Goal: Information Seeking & Learning: Learn about a topic

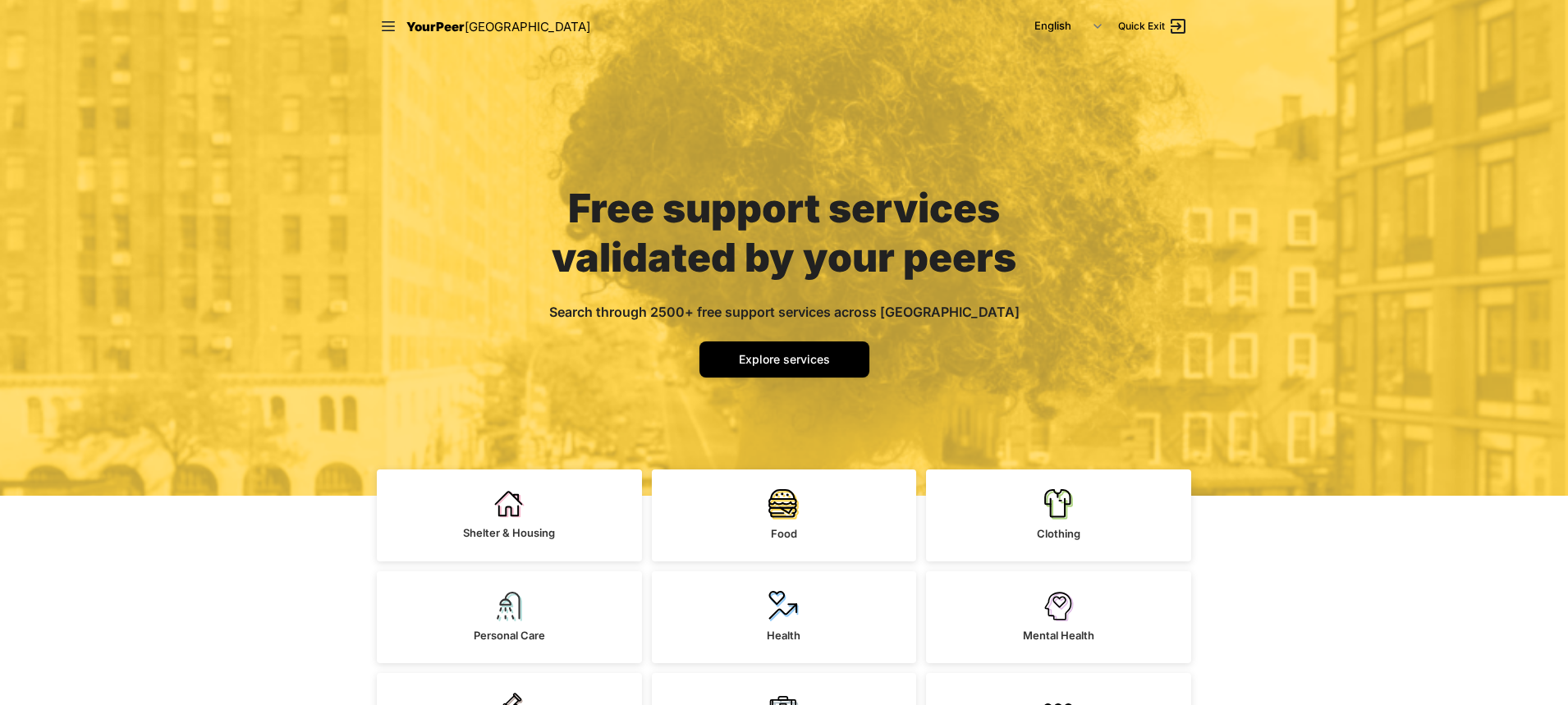
click at [433, 29] on span "YourPeer" at bounding box center [436, 26] width 58 height 16
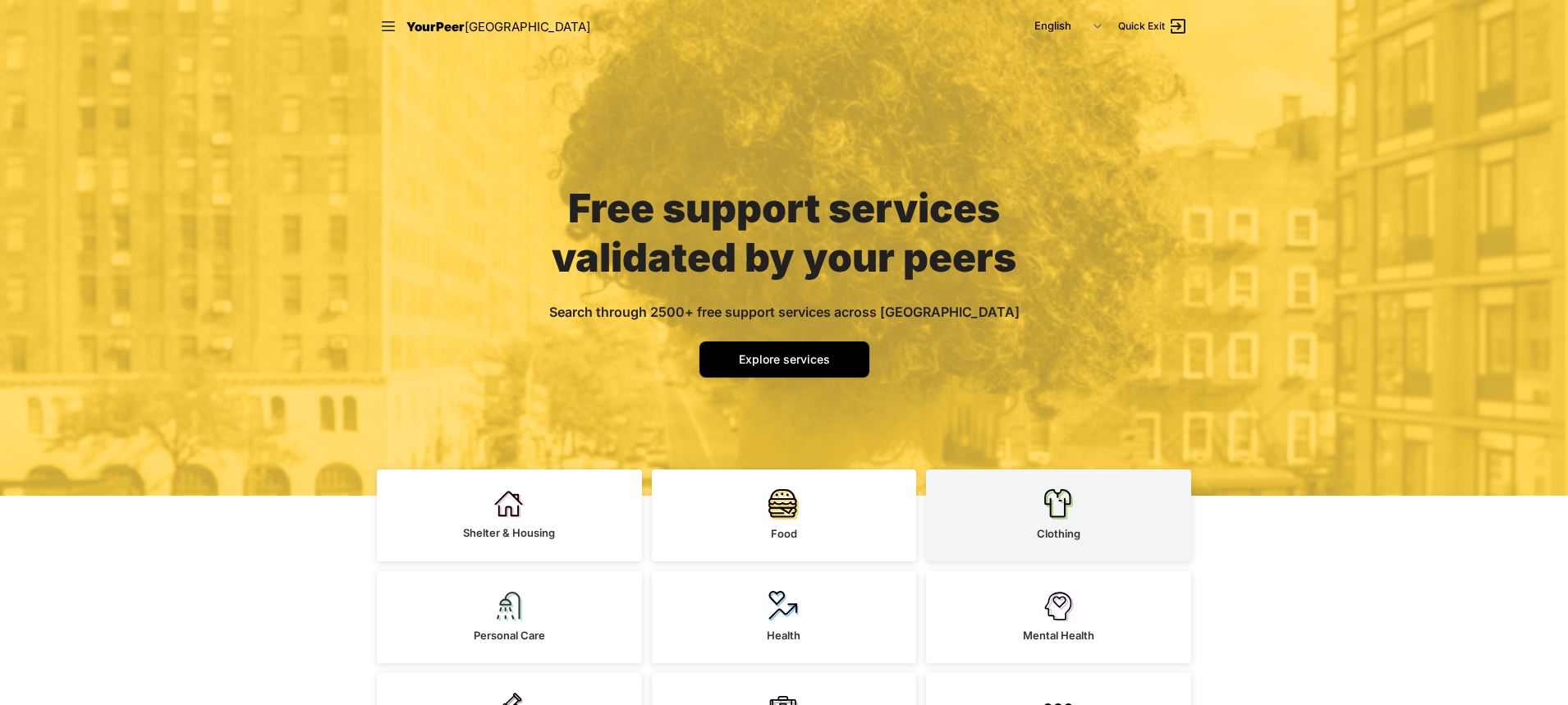
click at [1054, 518] on img at bounding box center [1058, 503] width 30 height 31
select select "recentlyUpdated"
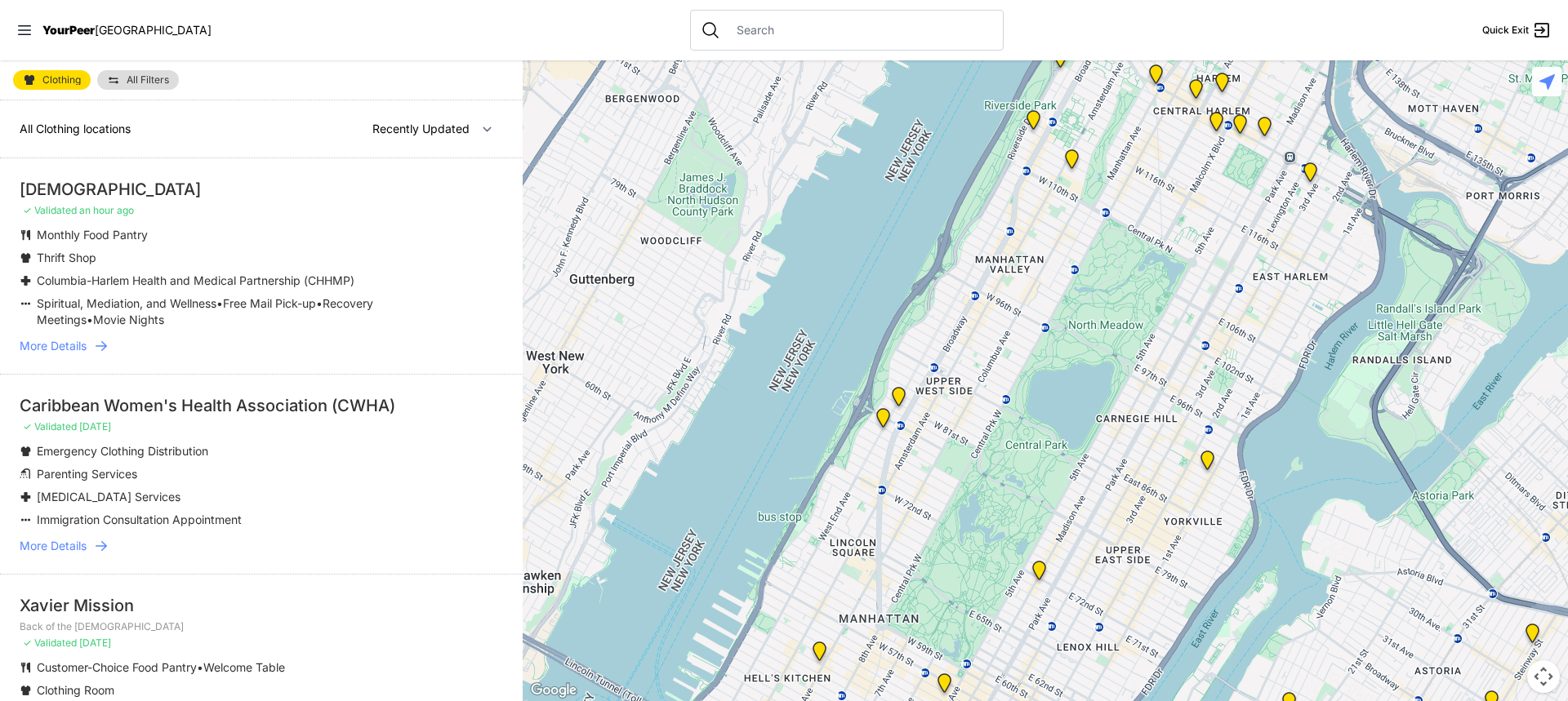
click at [61, 348] on span "More Details" at bounding box center [53, 345] width 67 height 16
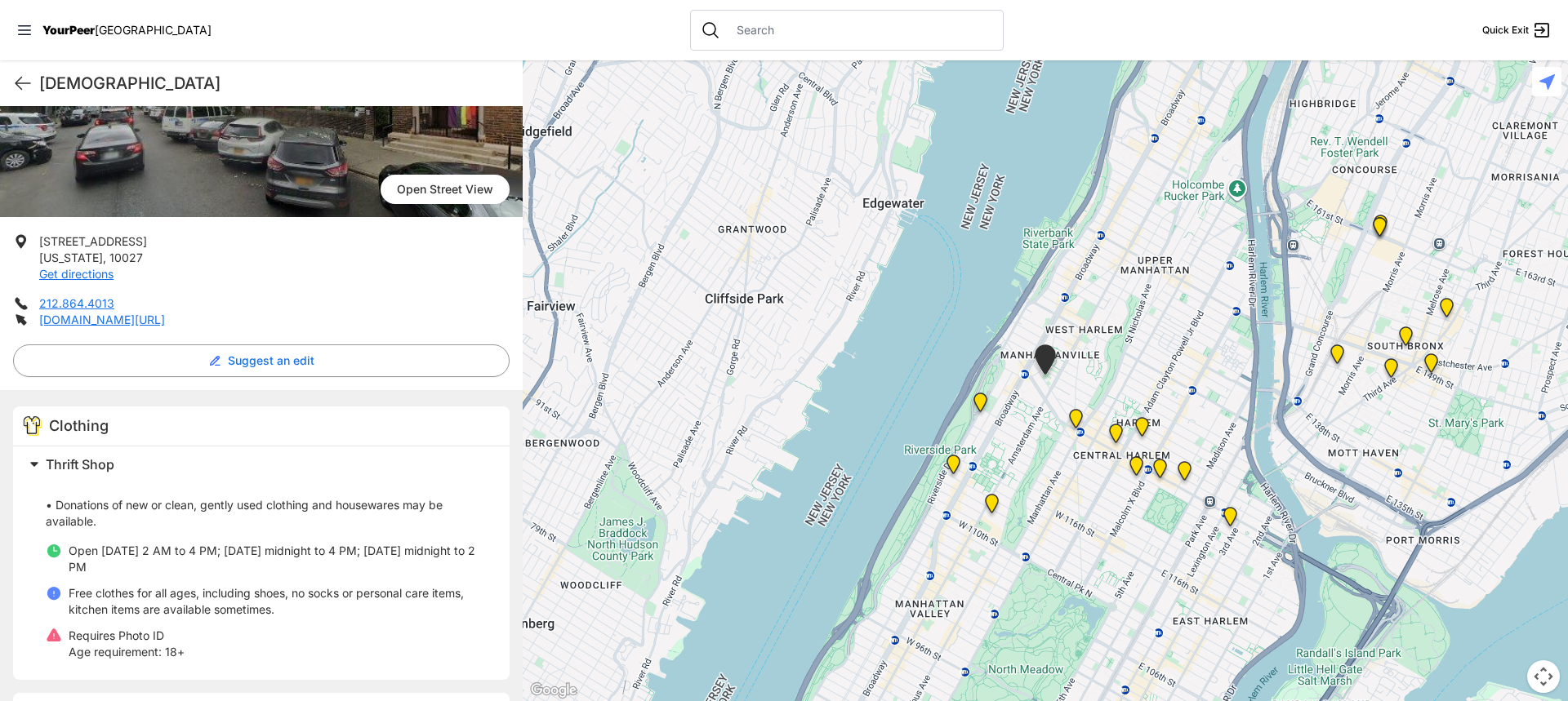
scroll to position [179, 0]
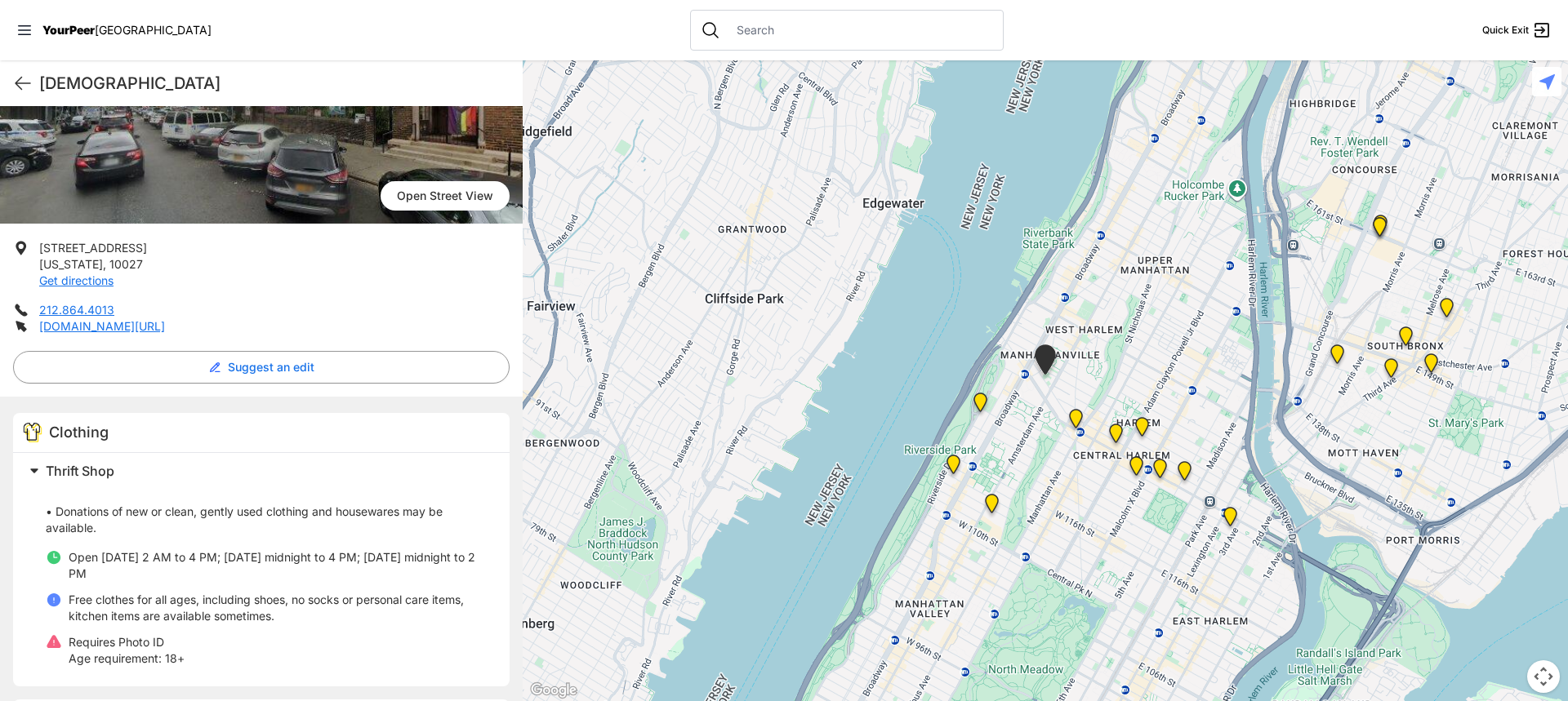
select select "recentlyUpdated"
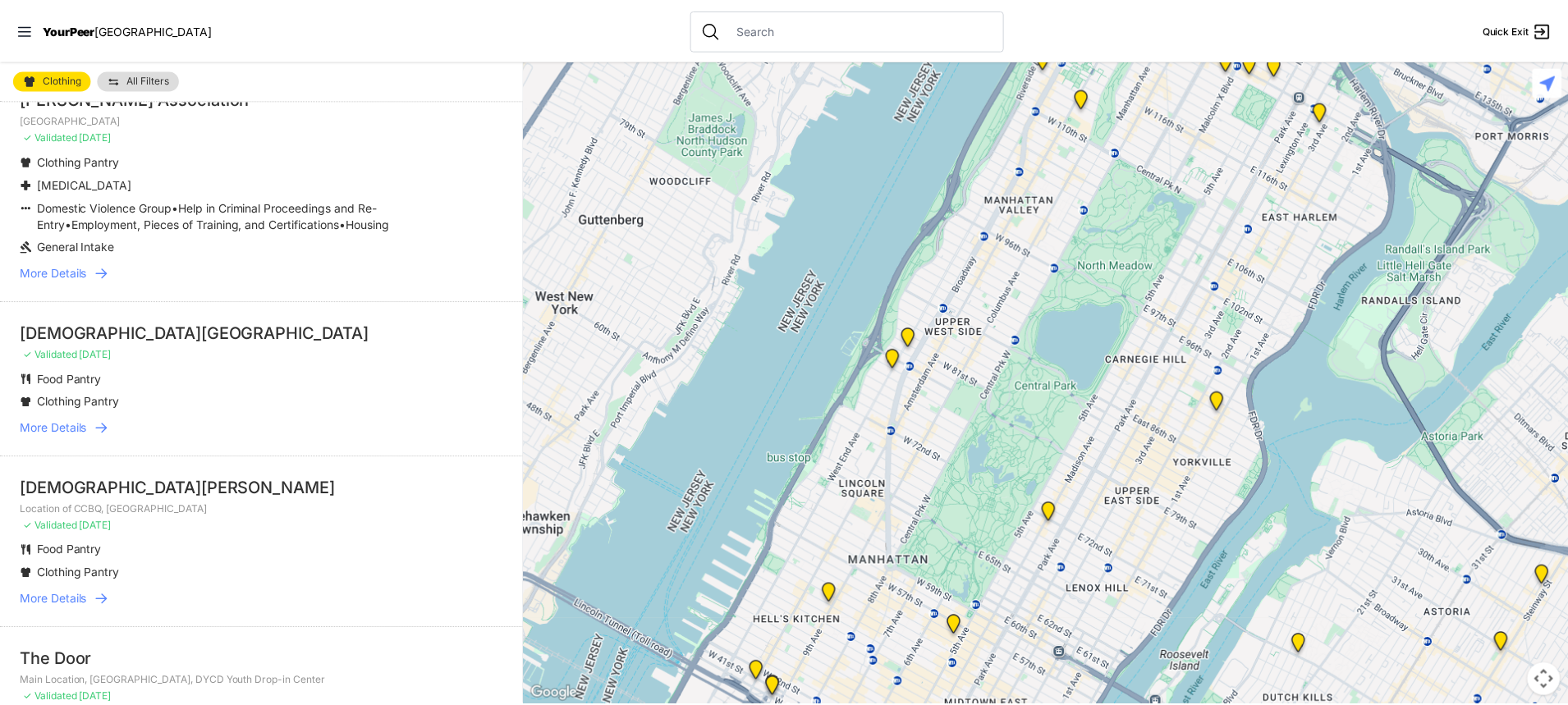
scroll to position [1724, 0]
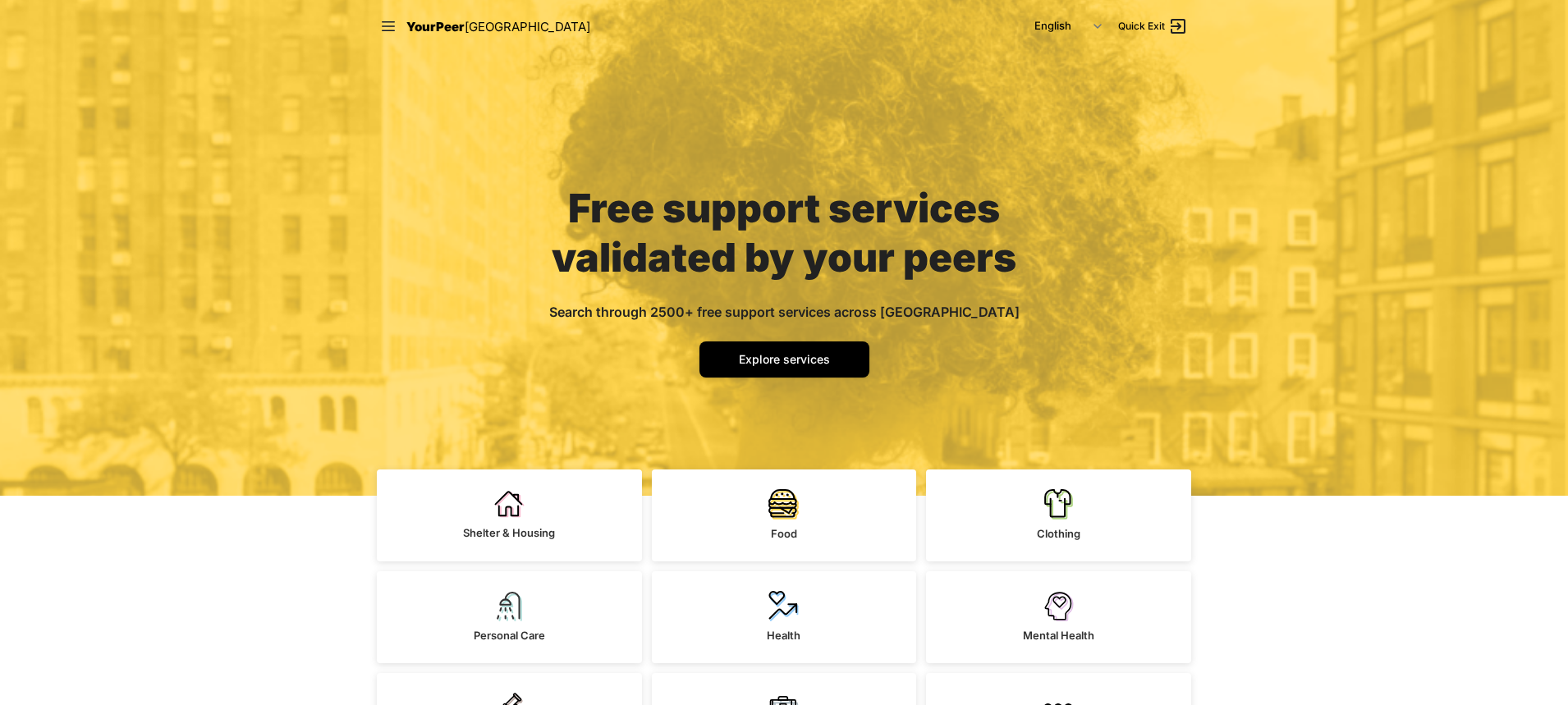
click at [415, 25] on span "YourPeer" at bounding box center [436, 26] width 58 height 16
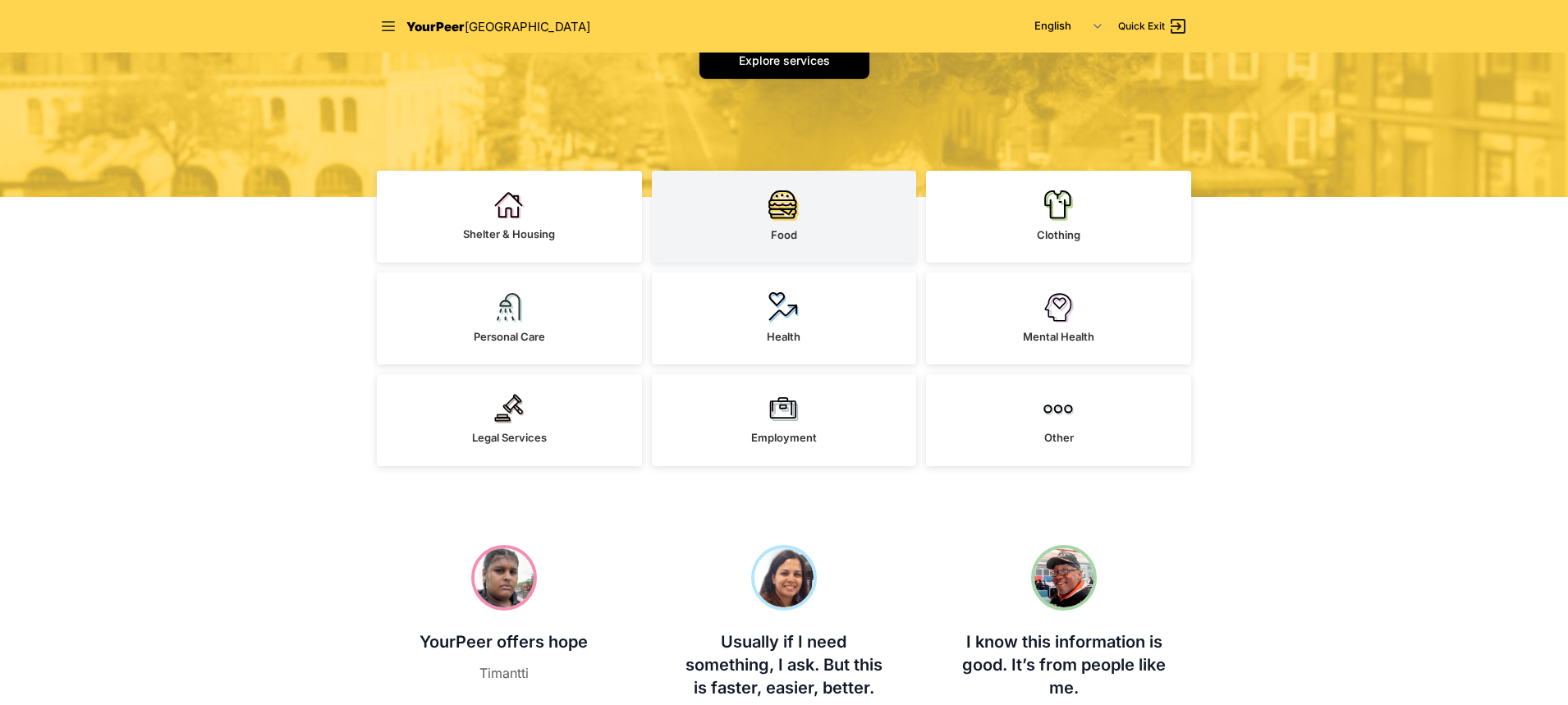
scroll to position [329, 0]
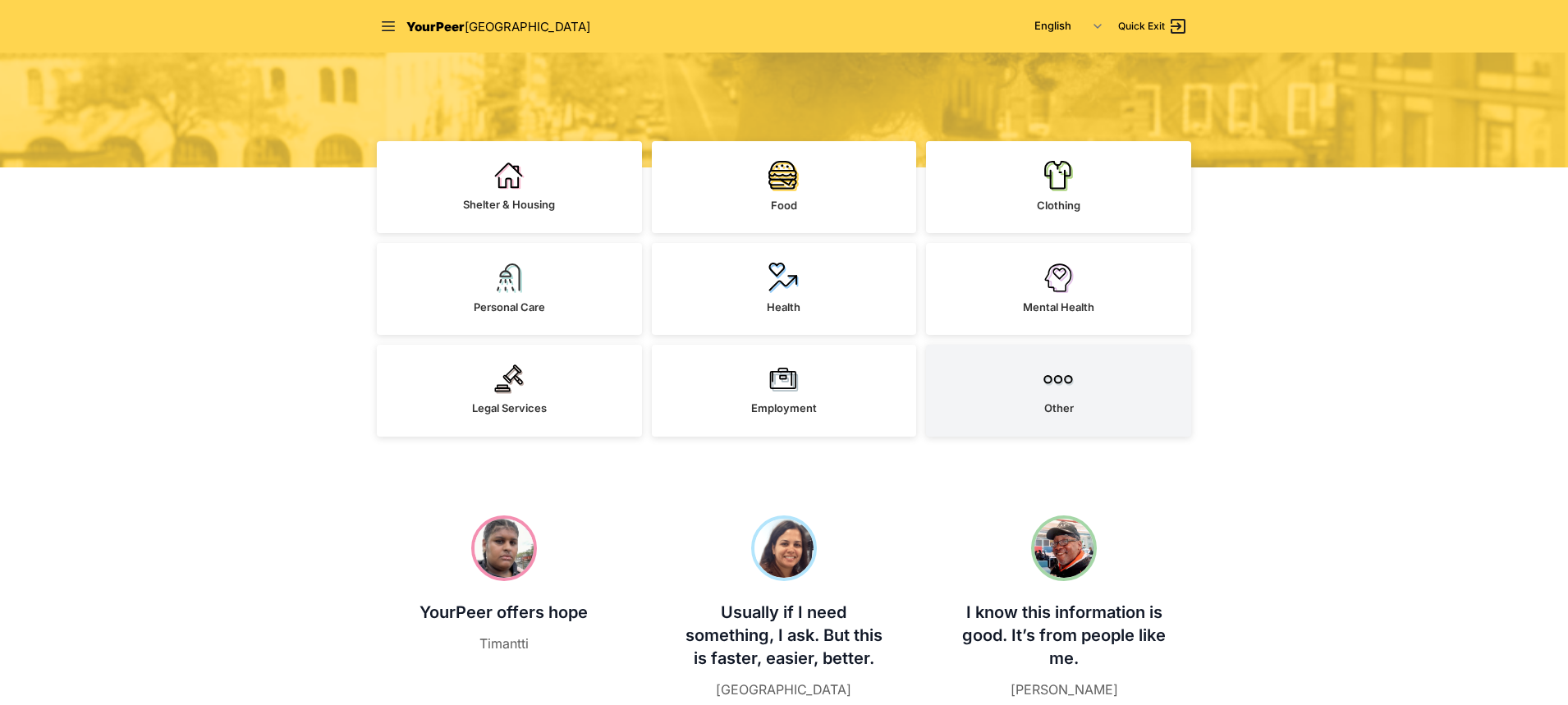
click at [1047, 390] on img at bounding box center [1058, 378] width 30 height 29
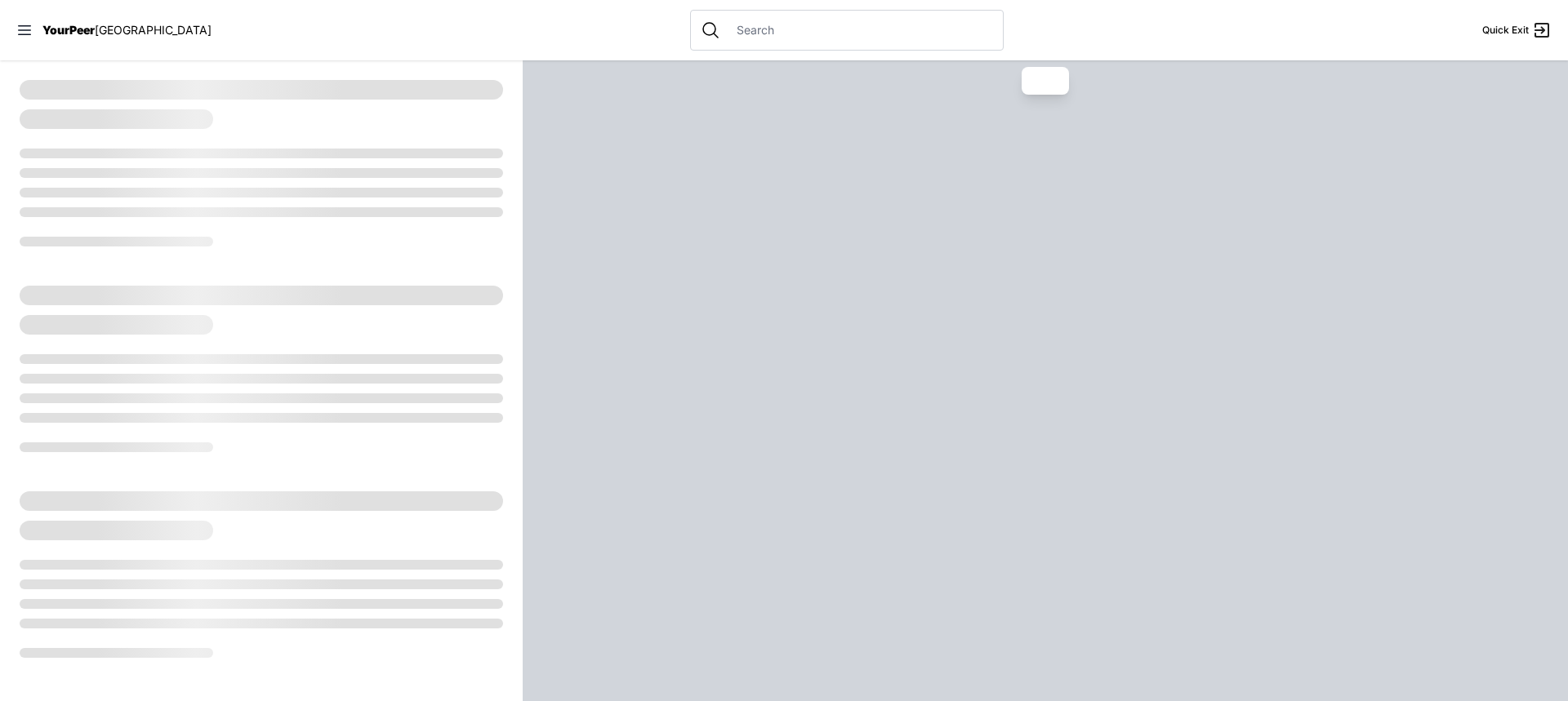
select select "recentlyUpdated"
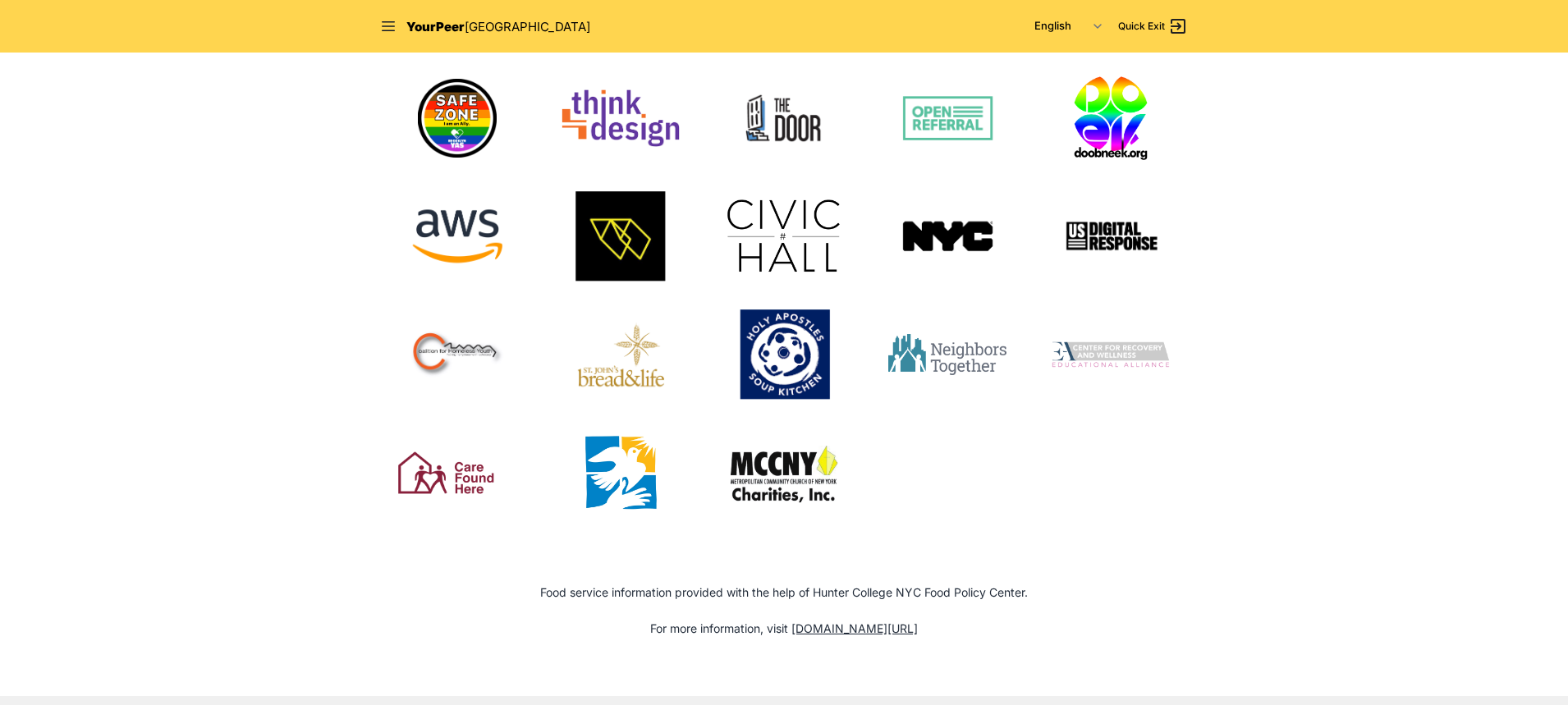
scroll to position [1478, 0]
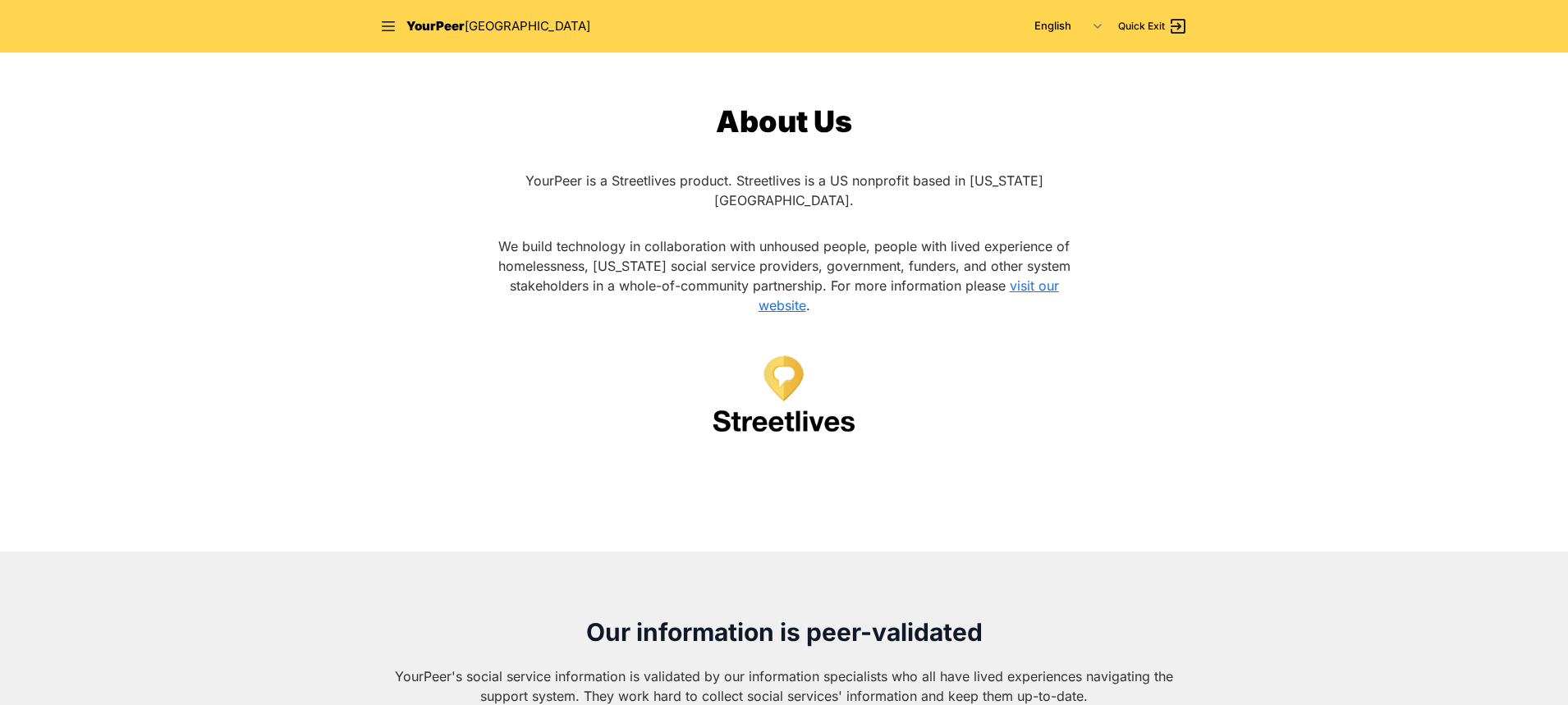
click at [1026, 278] on link "visit our website" at bounding box center [909, 296] width 300 height 36
drag, startPoint x: 875, startPoint y: 225, endPoint x: 595, endPoint y: 244, distance: 280.6
click at [595, 244] on span "We build technology in collaboration with unhoused people, people with lived ex…" at bounding box center [784, 266] width 572 height 55
copy span "people with lived experience of homelessness,"
